Goal: Information Seeking & Learning: Find specific fact

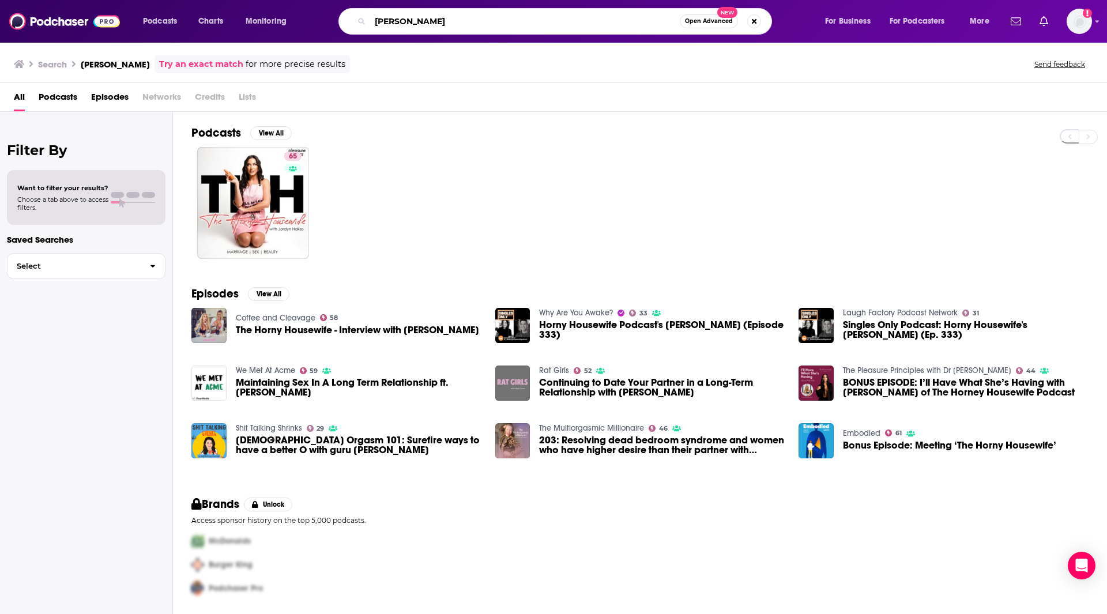
drag, startPoint x: 463, startPoint y: 29, endPoint x: 366, endPoint y: 16, distance: 97.7
click at [366, 16] on div "[PERSON_NAME] Open Advanced New" at bounding box center [554, 21] width 433 height 27
type input "R"
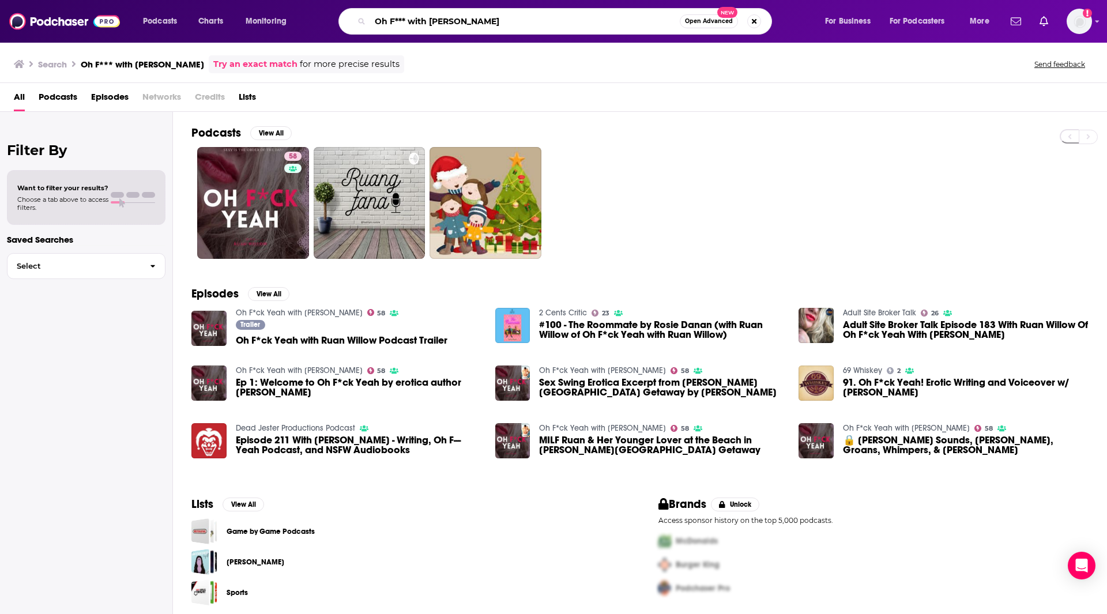
click at [470, 14] on input "Oh F*** with [PERSON_NAME]" at bounding box center [525, 21] width 310 height 18
type input "Oh F*** with [PERSON_NAME]"
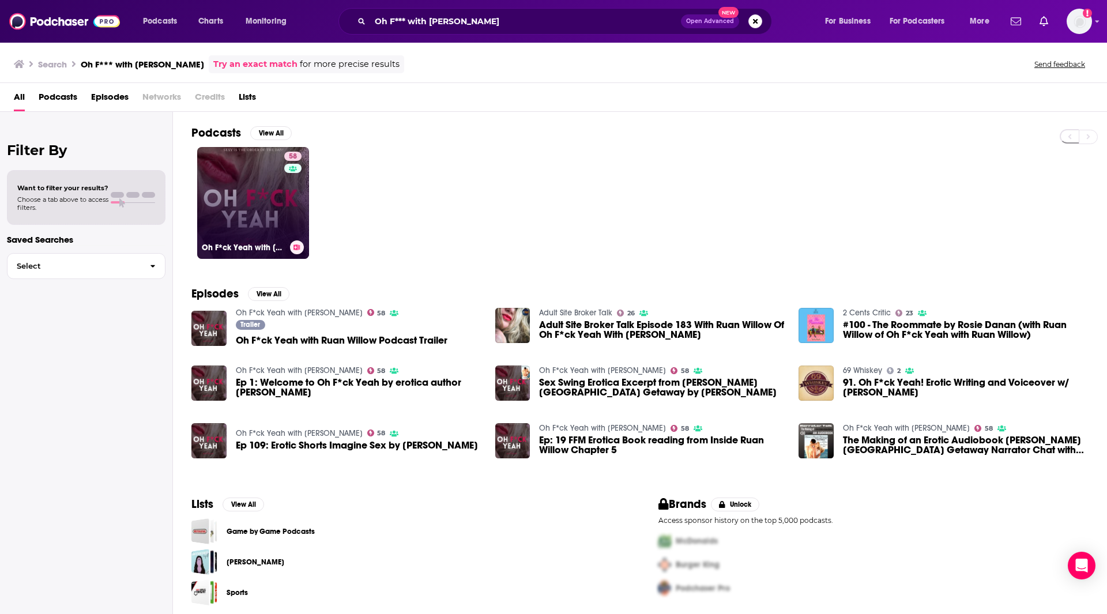
click at [242, 219] on link "58 Oh F*ck Yeah with [PERSON_NAME]" at bounding box center [253, 203] width 112 height 112
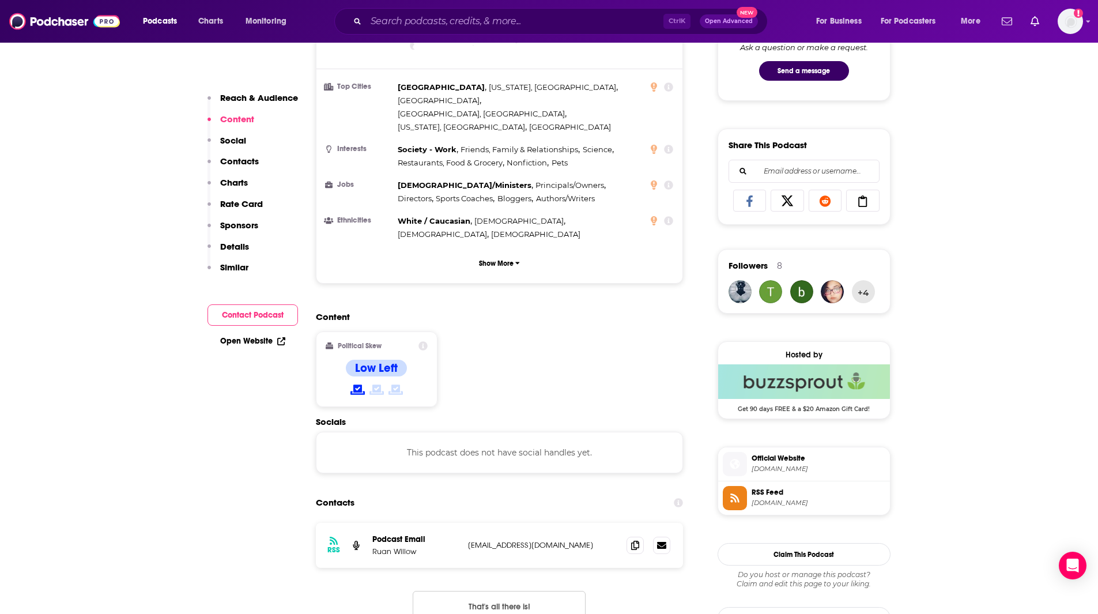
scroll to position [758, 0]
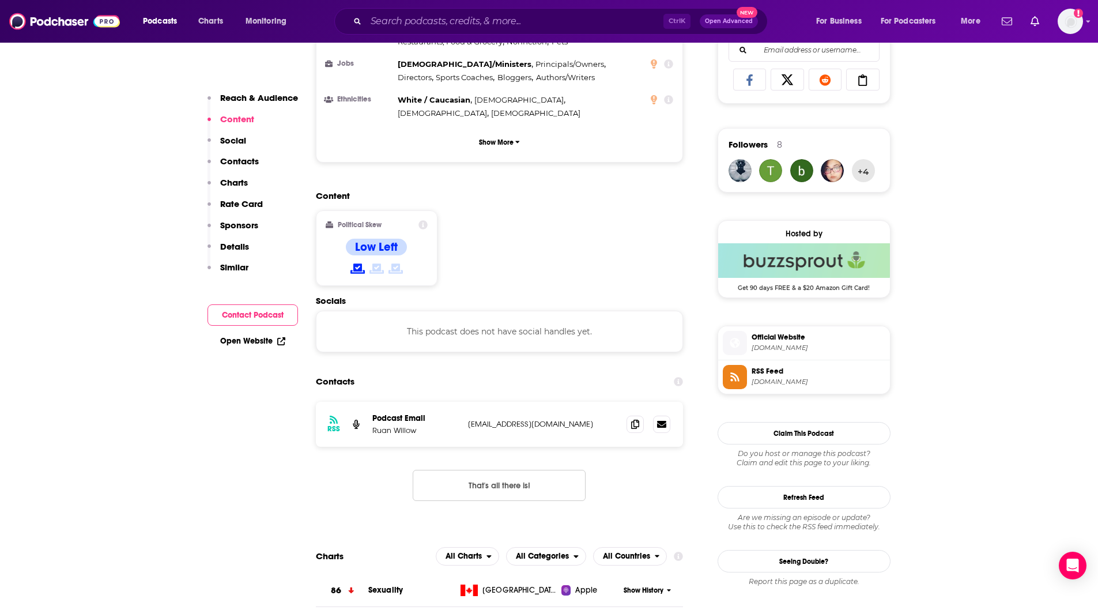
click at [808, 350] on span "[DOMAIN_NAME]" at bounding box center [819, 348] width 134 height 9
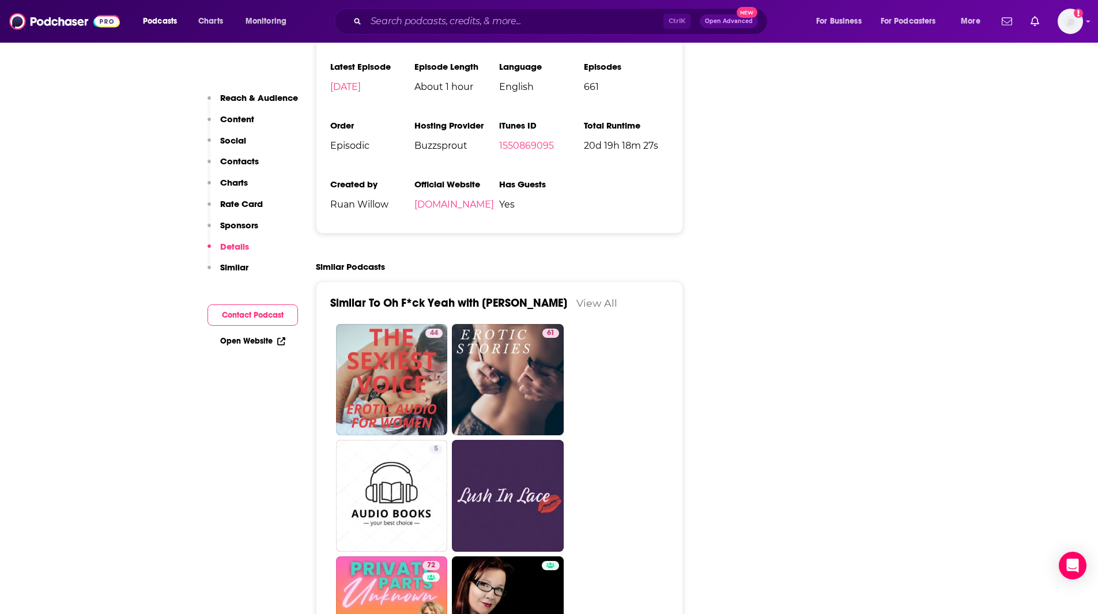
scroll to position [0, 0]
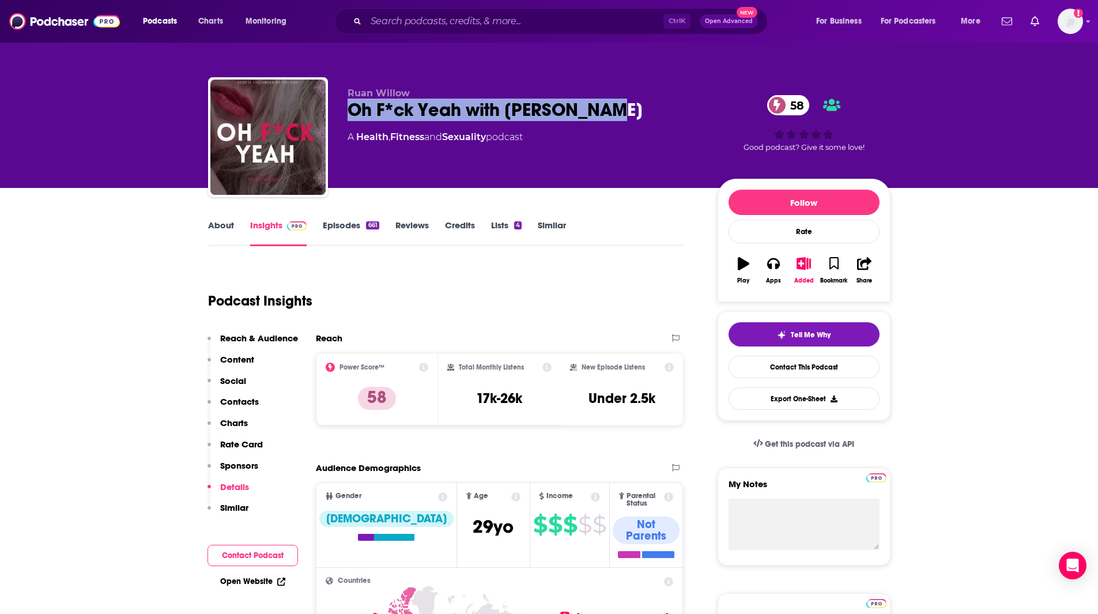
drag, startPoint x: 611, startPoint y: 117, endPoint x: 347, endPoint y: 110, distance: 264.1
click at [348, 110] on div "Oh F*ck Yeah with [PERSON_NAME][STREET_ADDRESS]" at bounding box center [524, 110] width 352 height 22
copy h2 "Oh F*ck Yeah with [PERSON_NAME]"
